Goal: Information Seeking & Learning: Learn about a topic

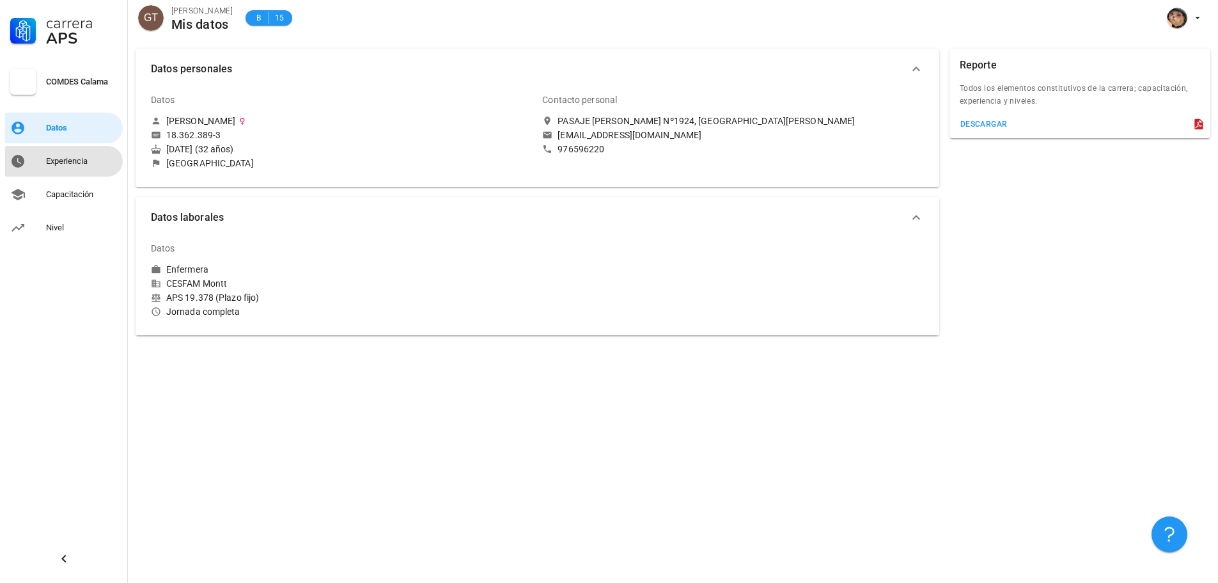
click at [83, 159] on div "Experiencia" at bounding box center [82, 161] width 72 height 10
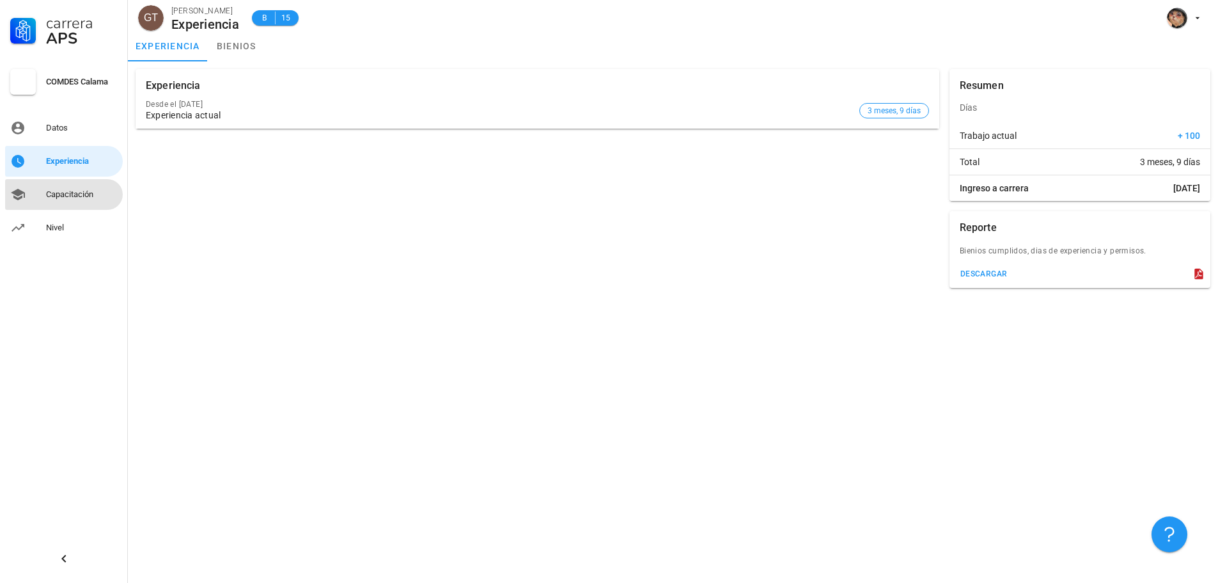
click at [76, 189] on div "Capacitación" at bounding box center [82, 194] width 72 height 20
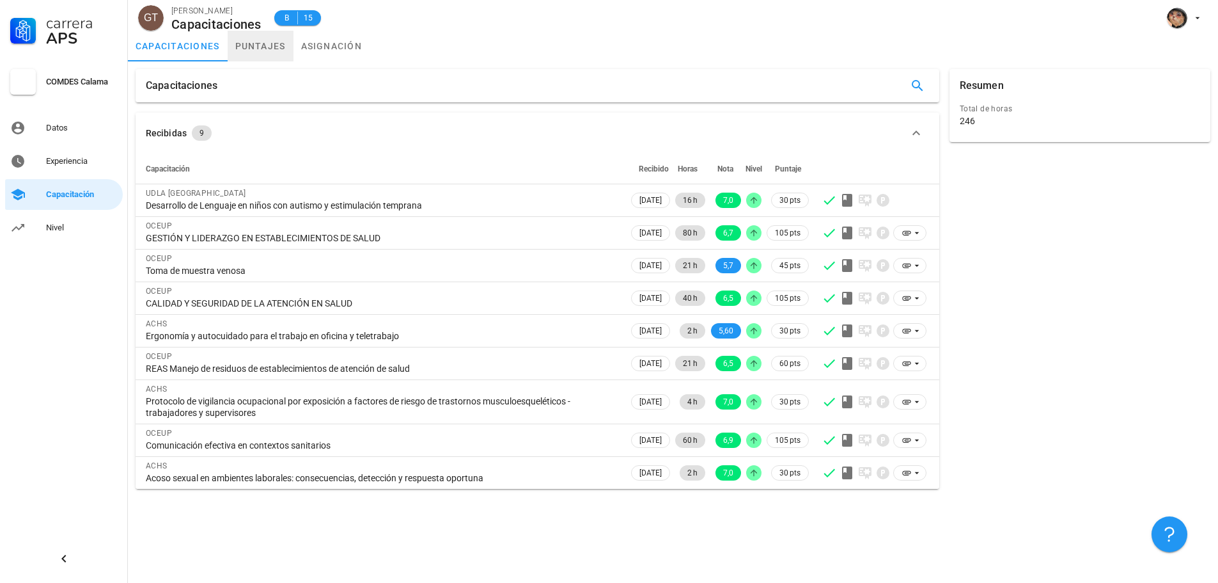
click at [265, 38] on link "puntajes" at bounding box center [261, 46] width 66 height 31
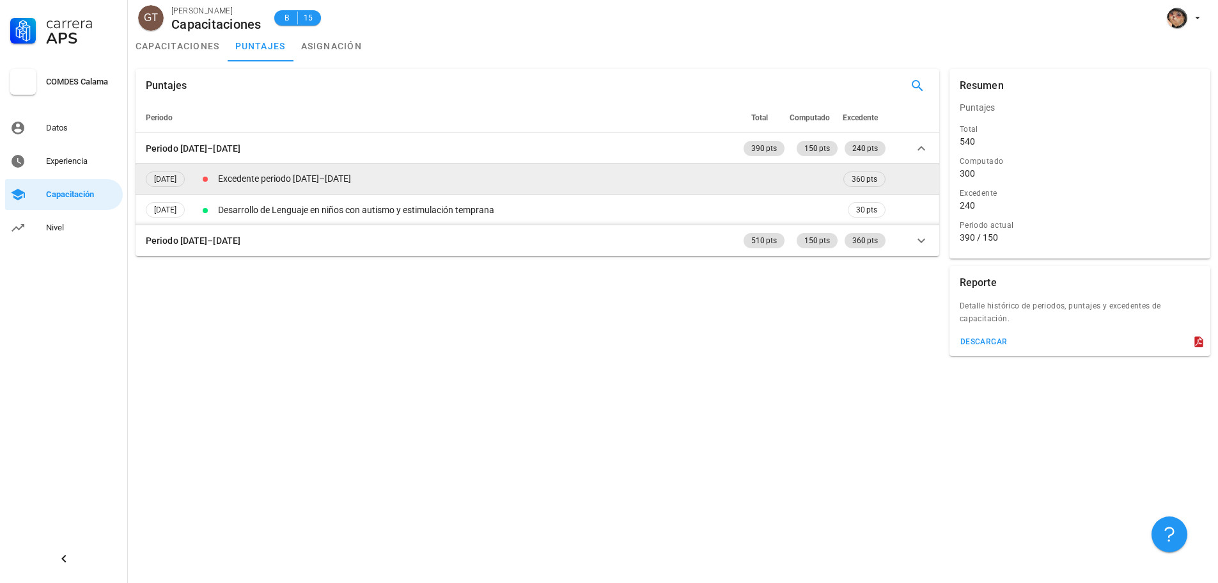
click at [317, 178] on td "Excedente periodo [DATE]–[DATE]" at bounding box center [529, 179] width 626 height 31
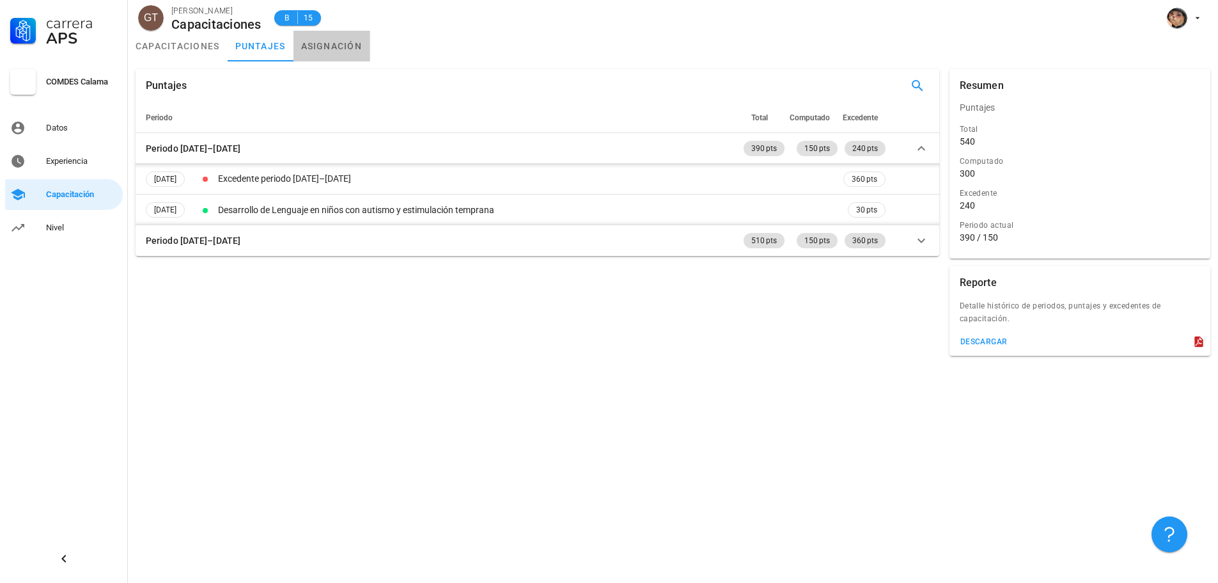
click at [335, 47] on link "asignación" at bounding box center [332, 46] width 77 height 31
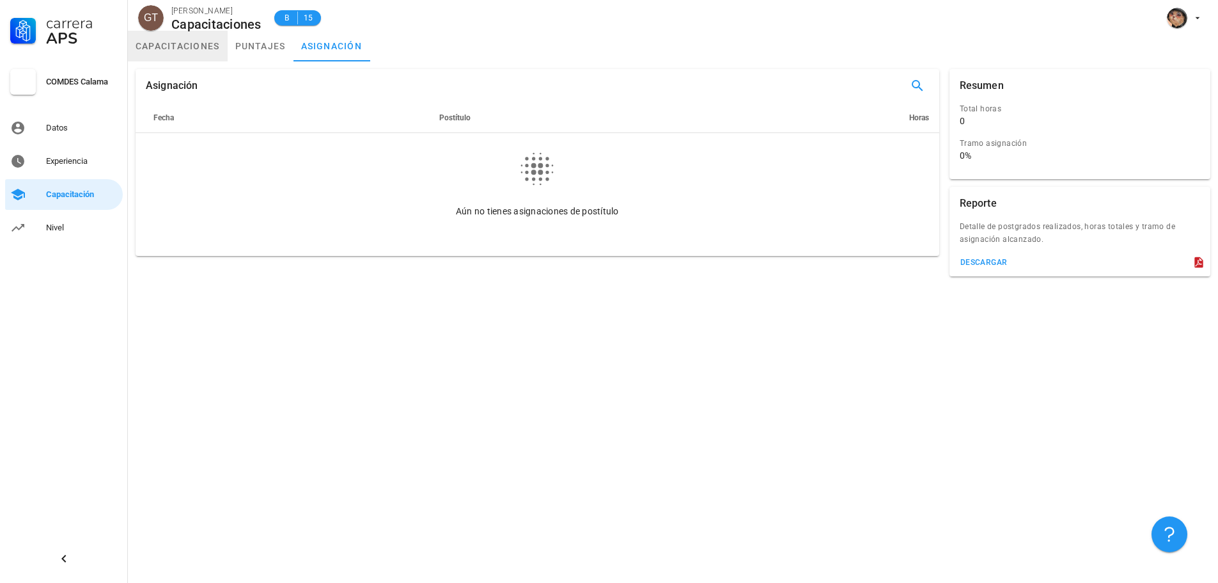
click at [198, 43] on link "capacitaciones" at bounding box center [178, 46] width 100 height 31
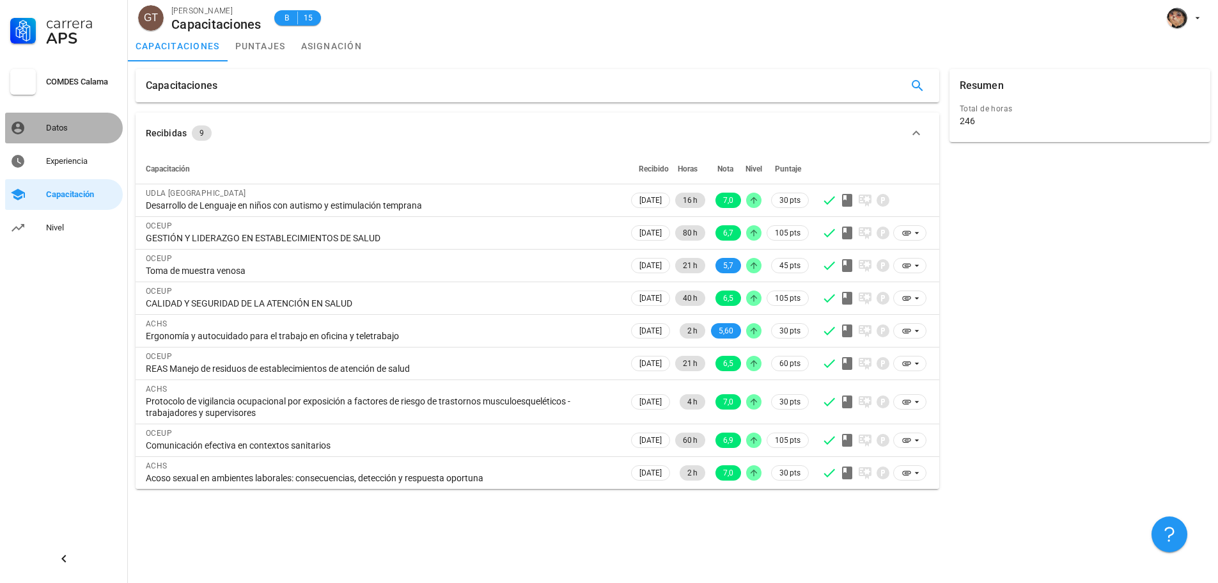
click at [44, 134] on link "Datos" at bounding box center [64, 128] width 118 height 31
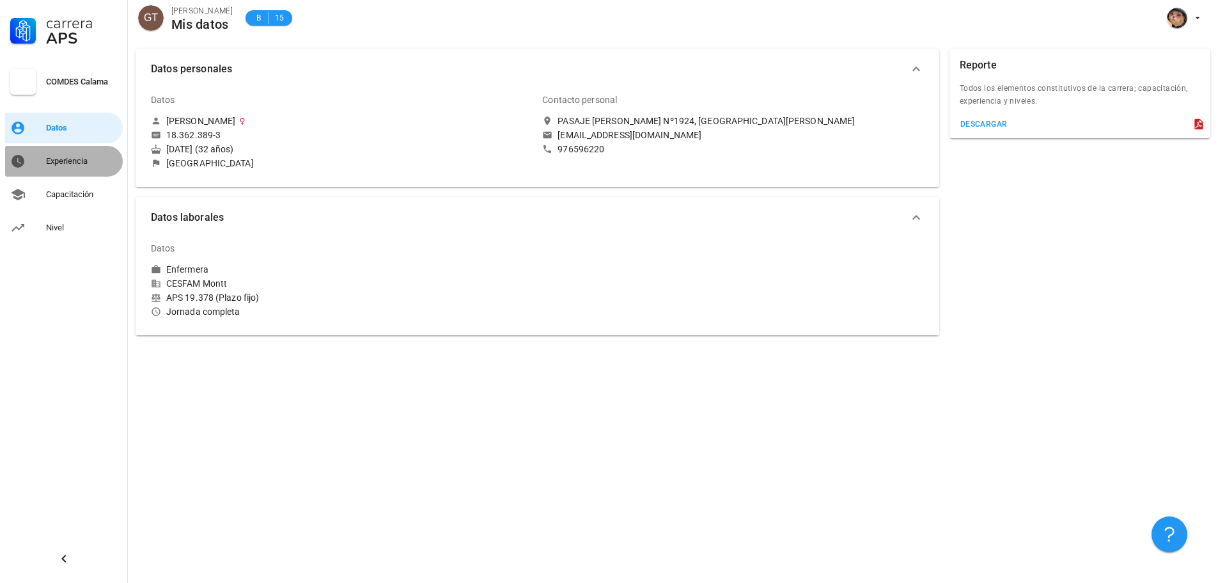
click at [49, 154] on div "Experiencia" at bounding box center [82, 161] width 72 height 20
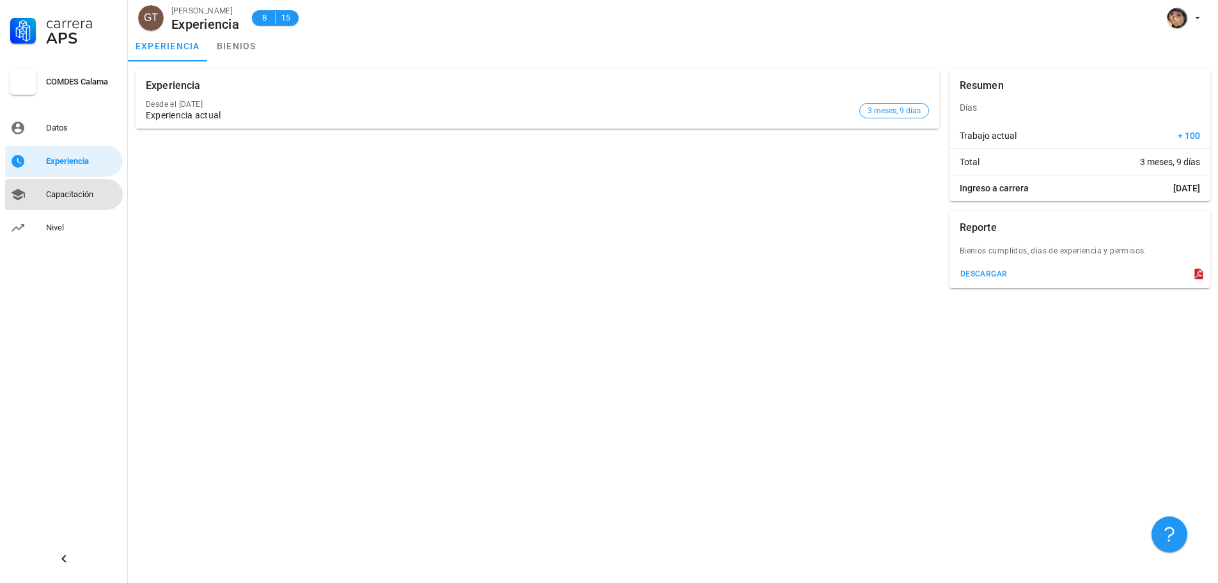
click at [67, 186] on div "Capacitación" at bounding box center [82, 194] width 72 height 20
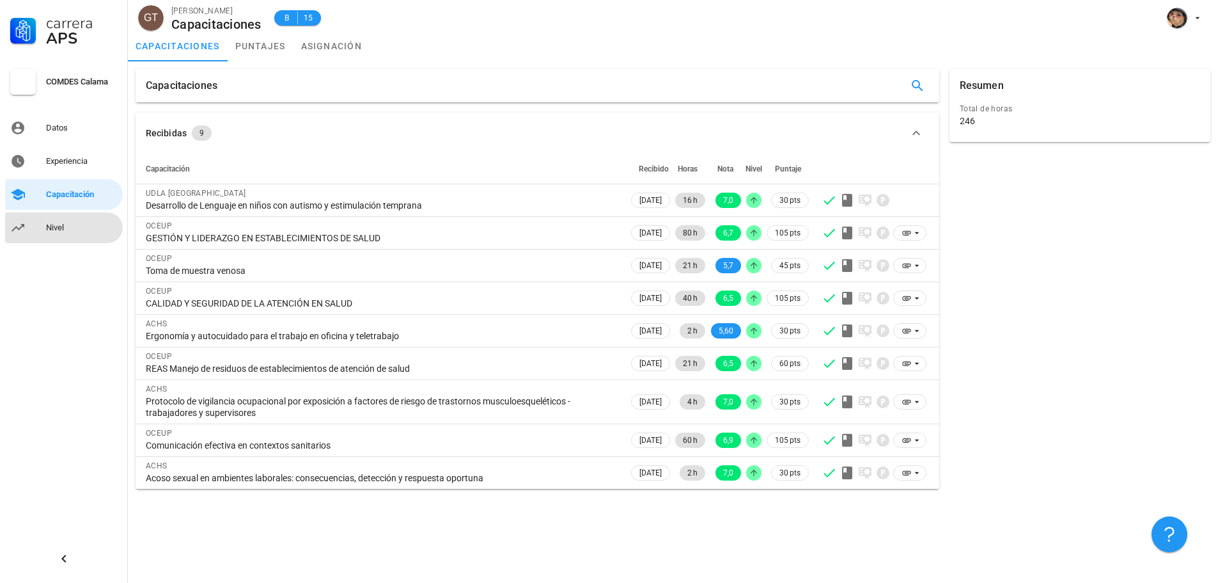
click at [69, 216] on link "Nivel" at bounding box center [64, 227] width 118 height 31
